Goal: Navigation & Orientation: Find specific page/section

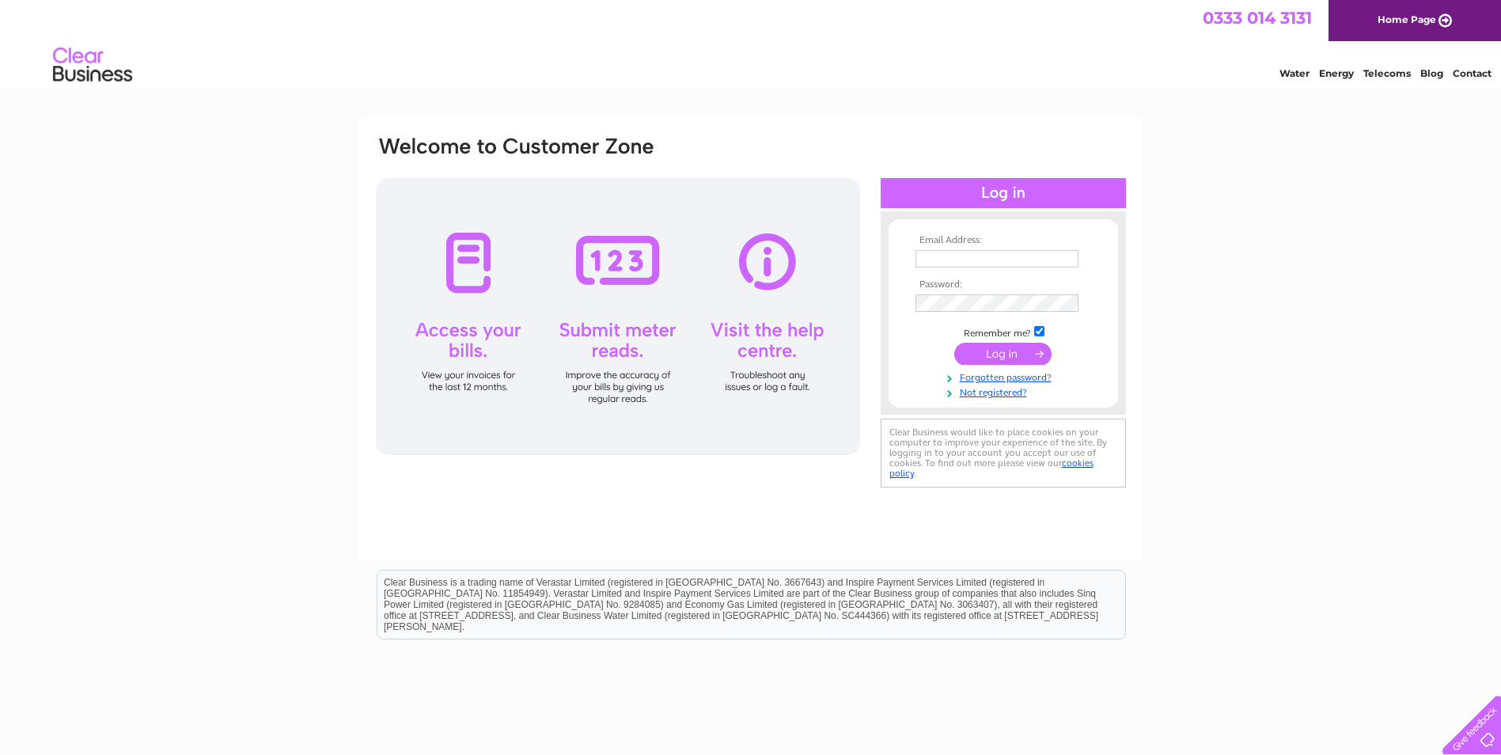
type input "gaygreig@gmail.com"
click at [1000, 351] on input "submit" at bounding box center [1002, 354] width 97 height 22
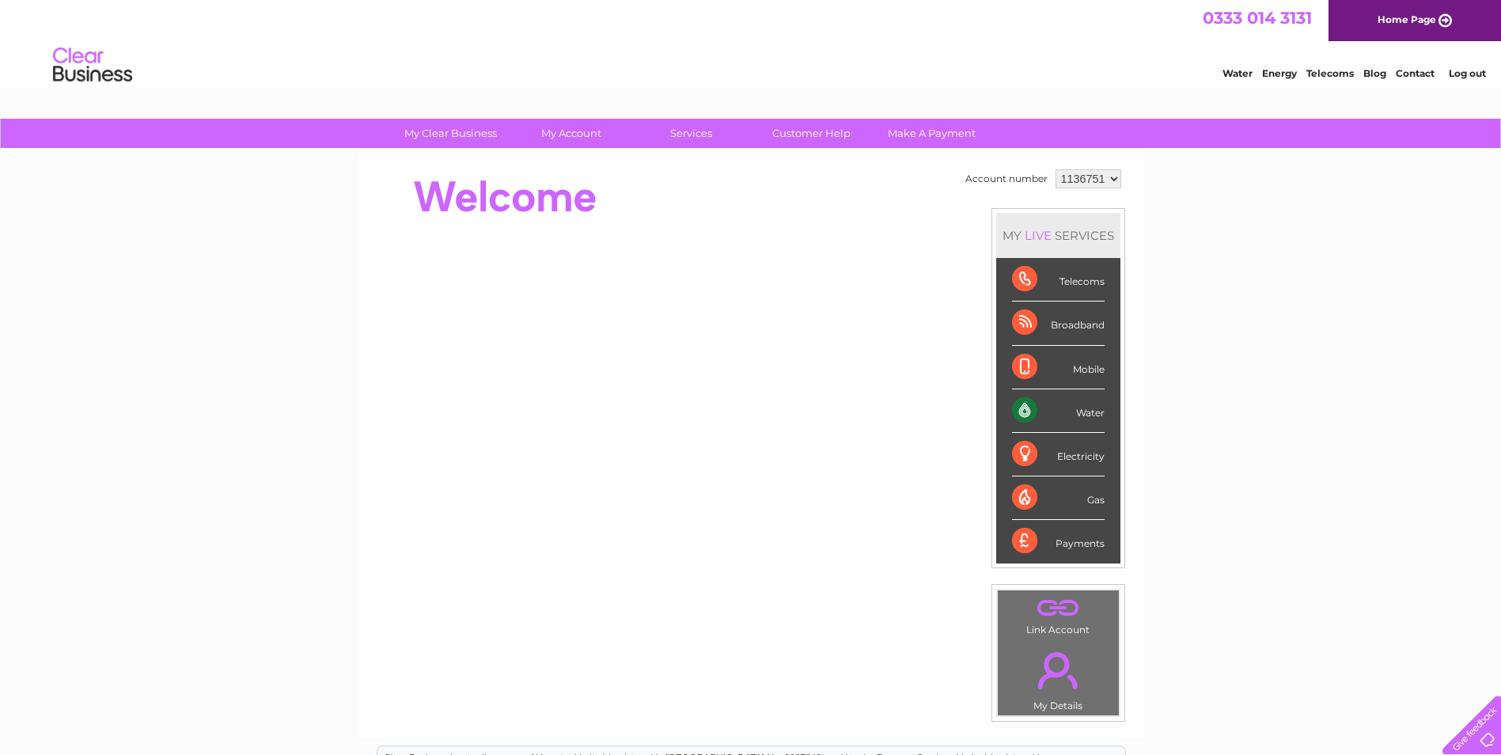
click at [1049, 661] on link "." at bounding box center [1058, 670] width 113 height 55
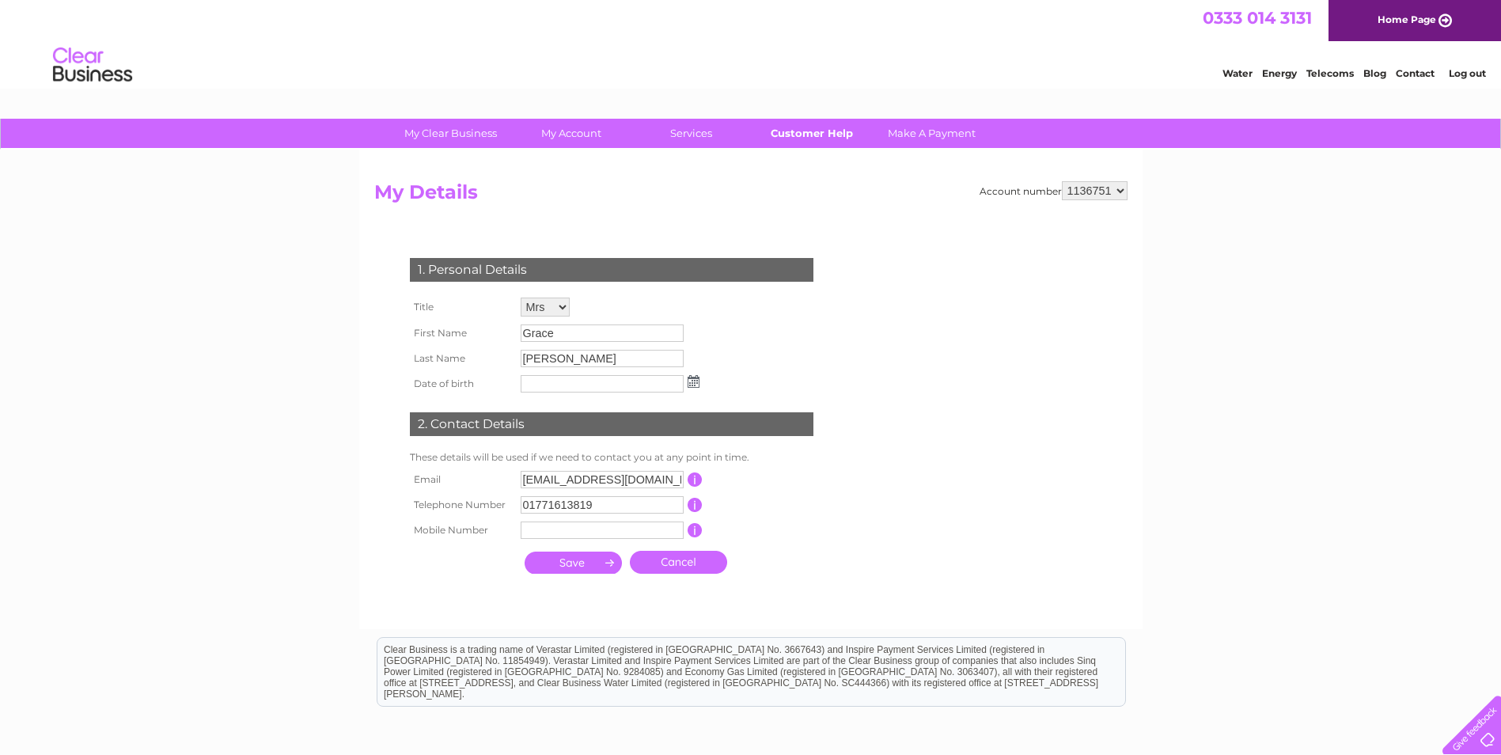
click at [793, 130] on link "Customer Help" at bounding box center [811, 133] width 131 height 29
